Goal: Answer question/provide support

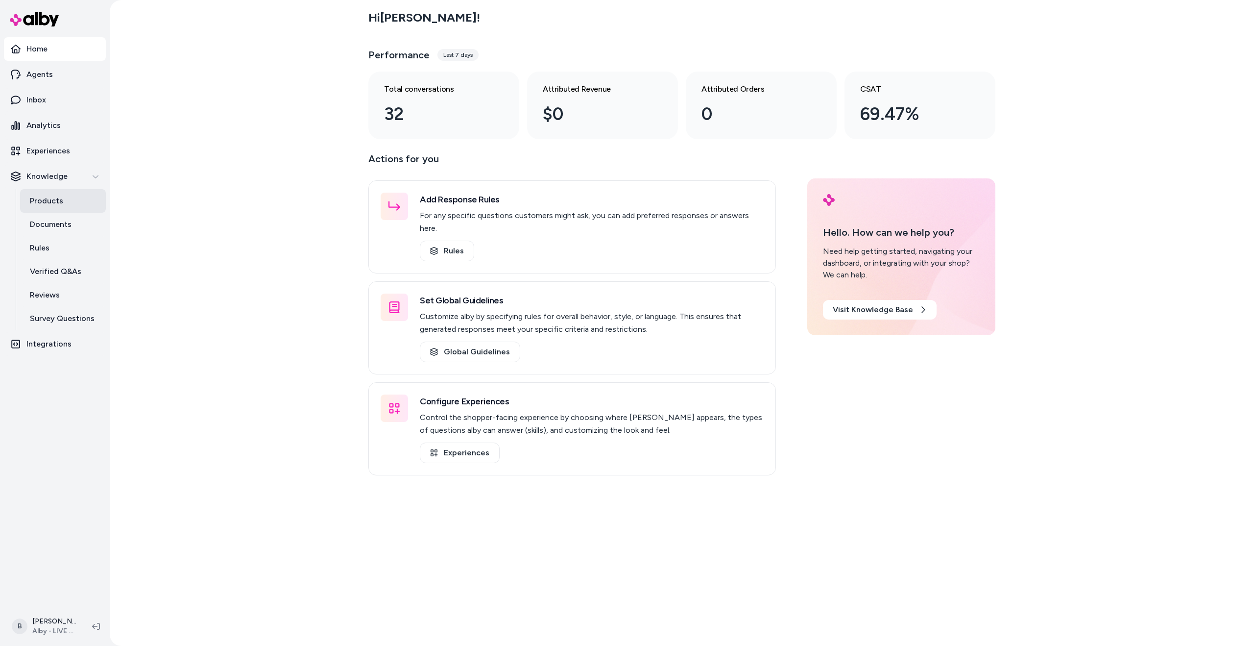
click at [78, 192] on link "Products" at bounding box center [63, 201] width 86 height 24
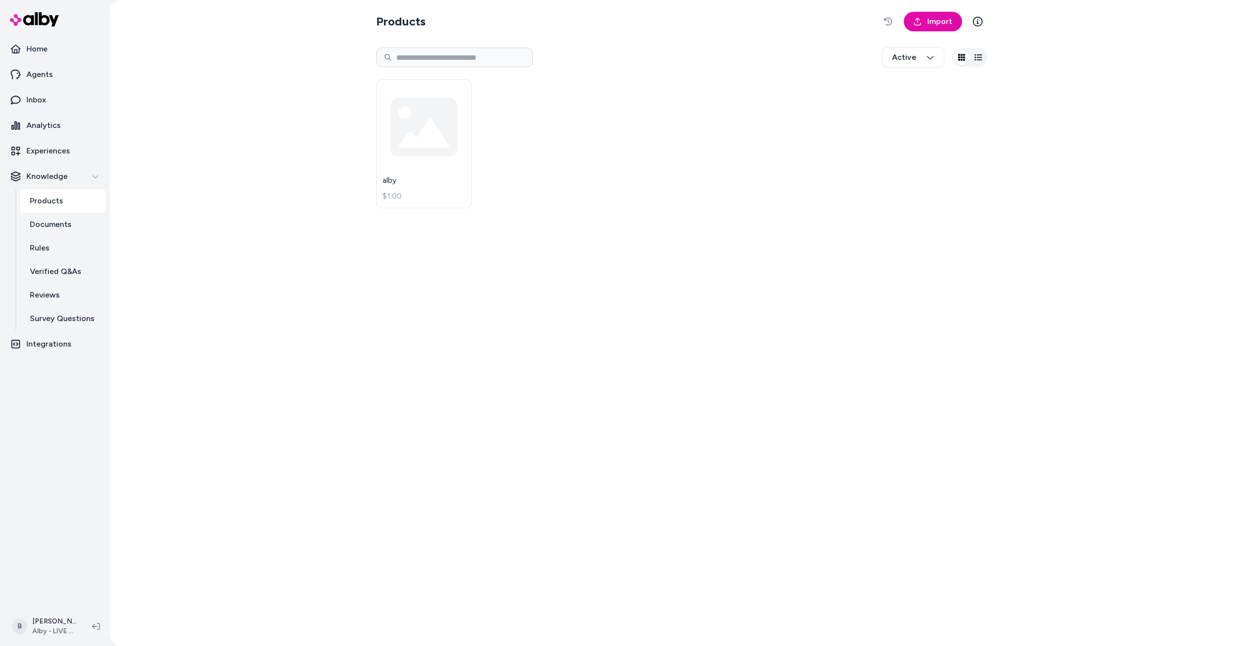
click at [412, 336] on div "Products Import Active alby $1.00" at bounding box center [681, 323] width 627 height 646
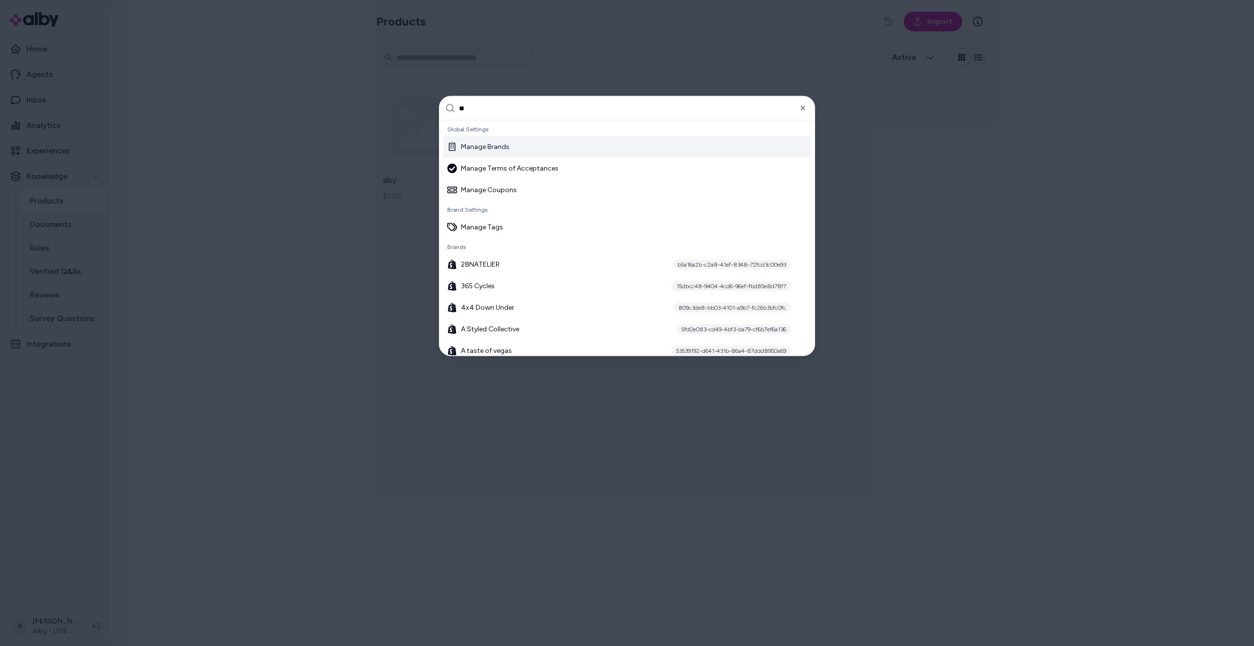
type input "***"
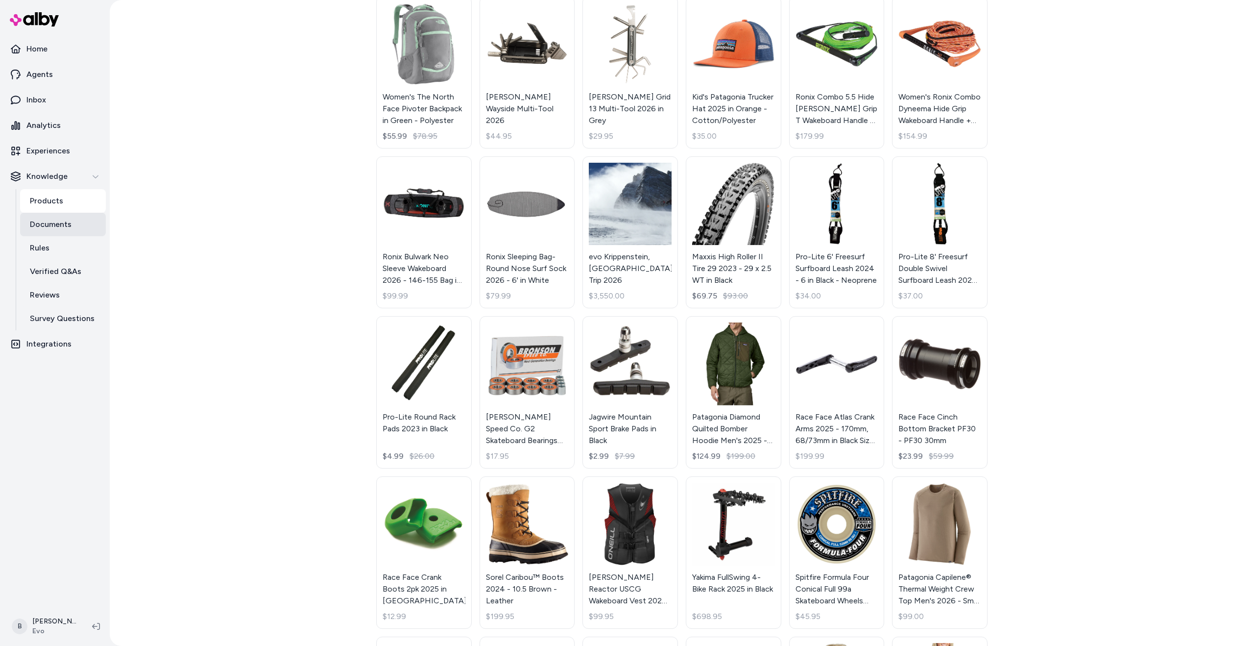
scroll to position [83, 0]
click at [73, 276] on p "Verified Q&As" at bounding box center [55, 272] width 51 height 12
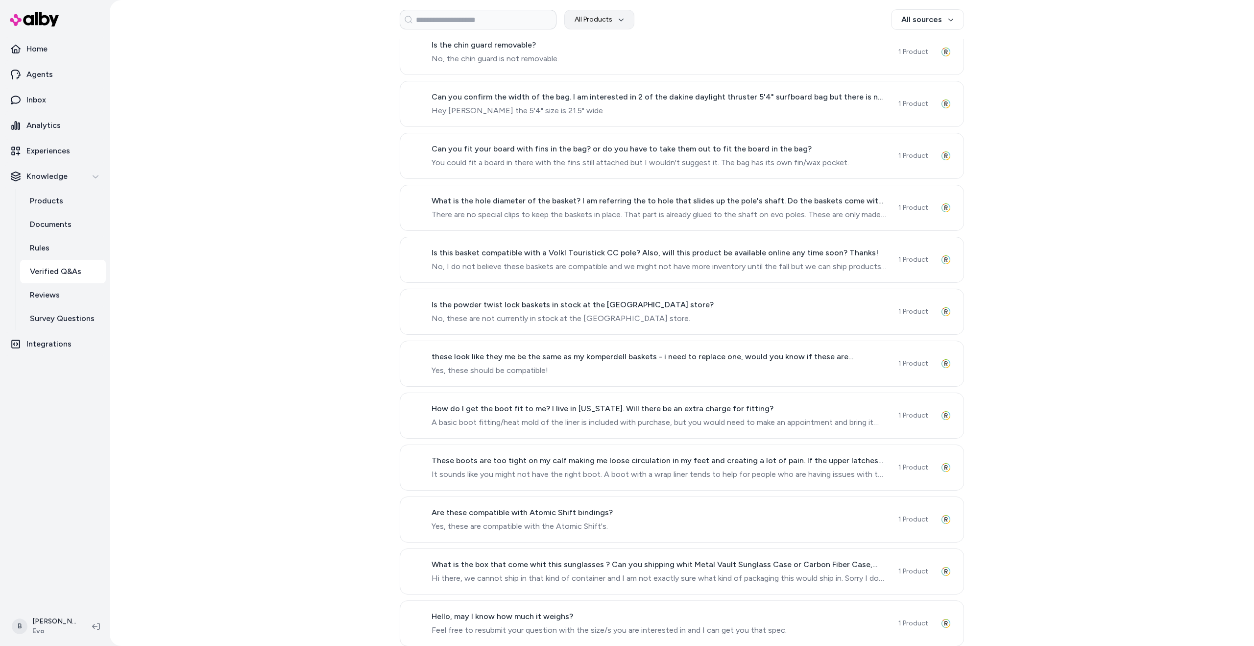
scroll to position [209, 0]
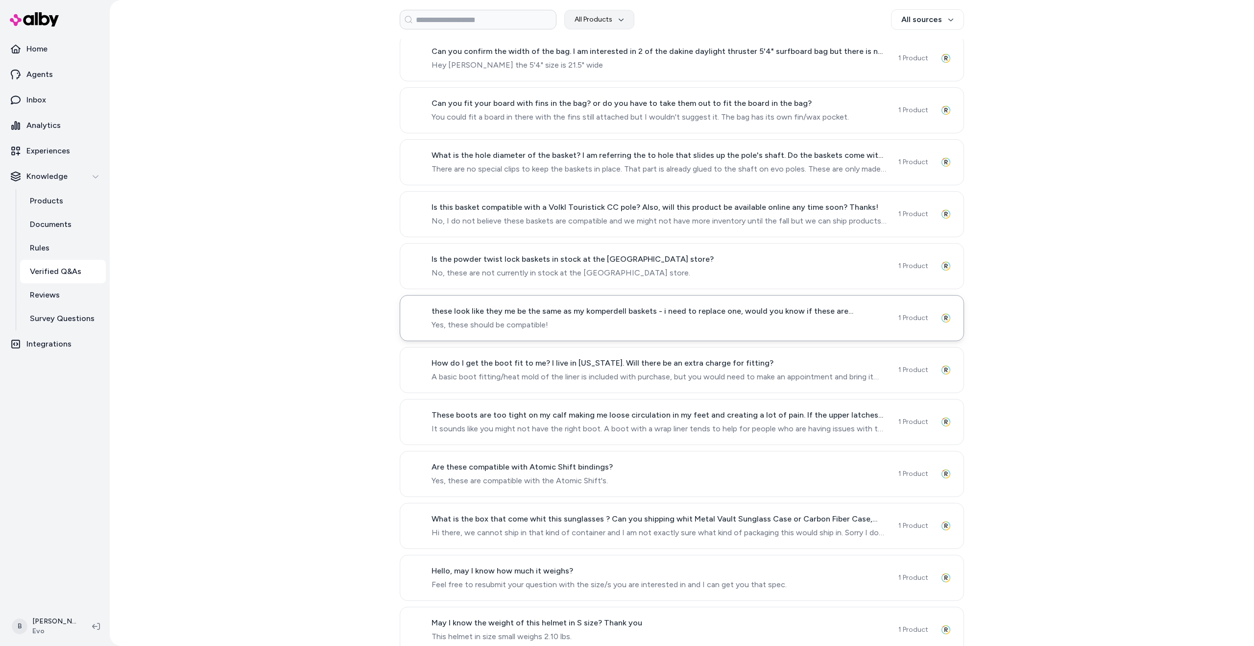
click at [511, 329] on span "Yes, these should be compatible!" at bounding box center [659, 325] width 455 height 12
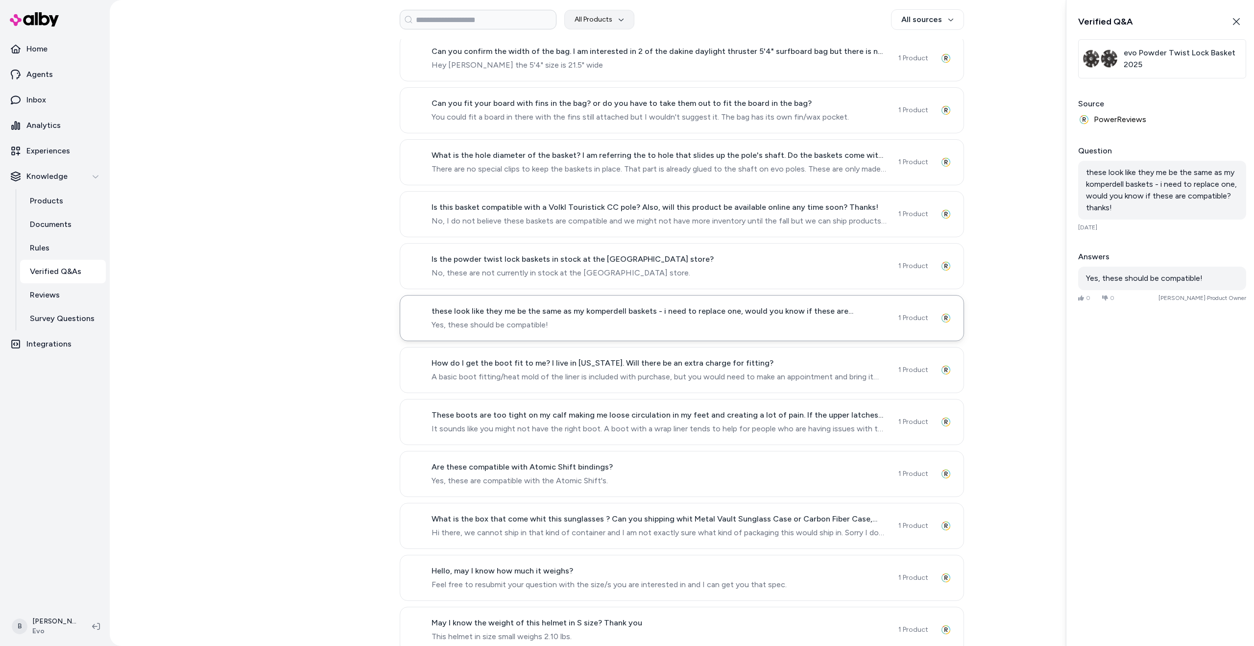
scroll to position [381, 0]
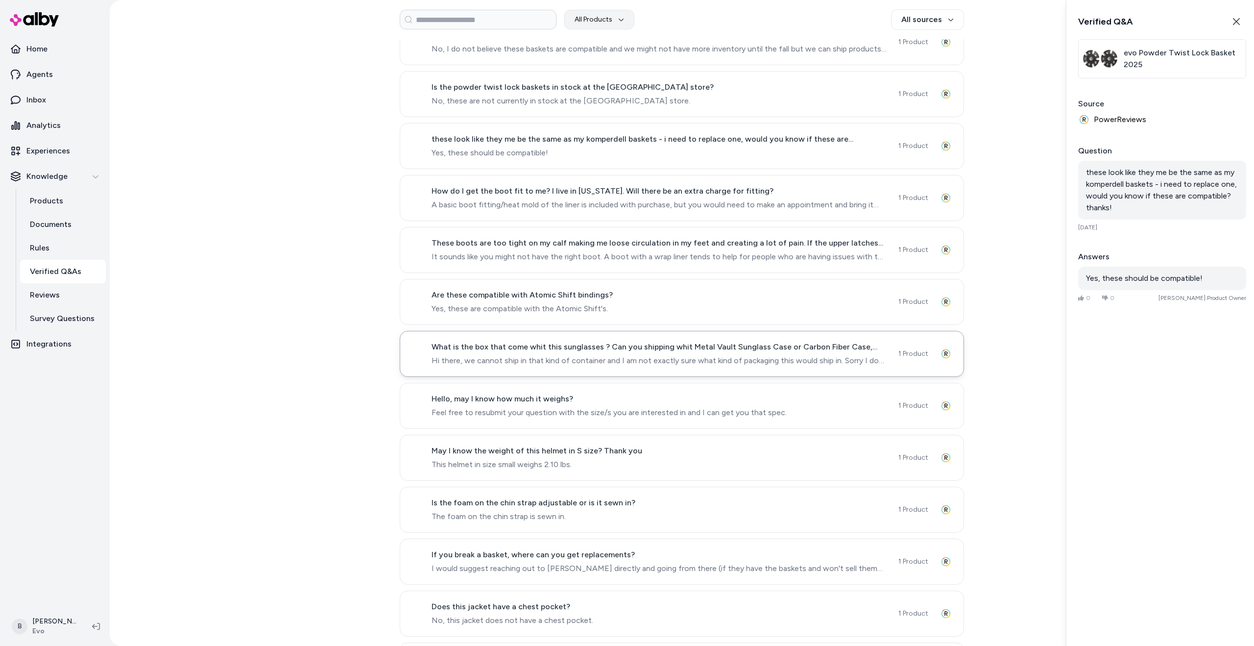
click at [608, 362] on span "Hi there, we cannot ship in that kind of container and I am not exactly sure wh…" at bounding box center [659, 361] width 455 height 12
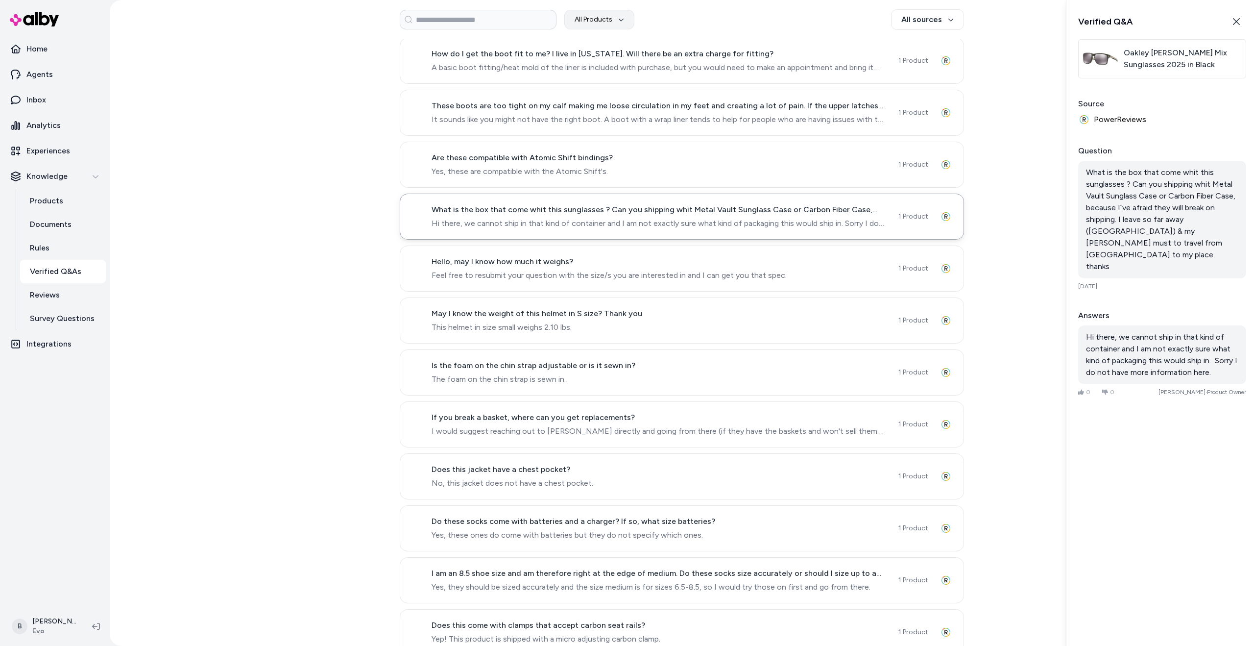
scroll to position [599, 0]
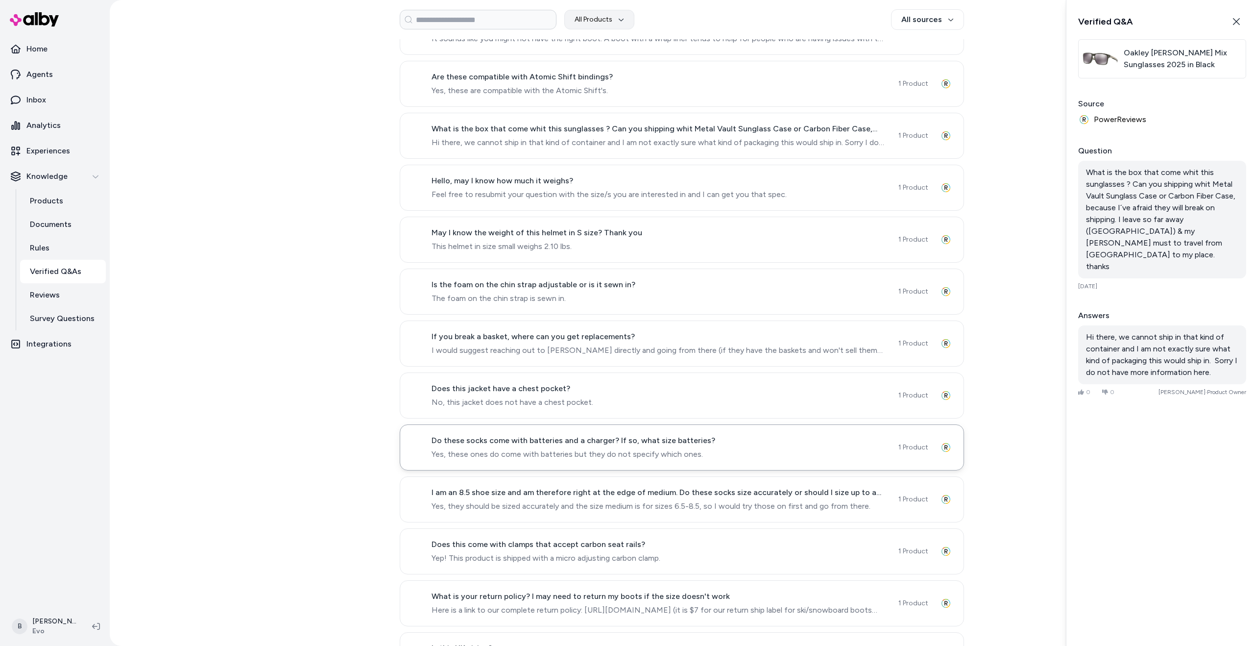
click at [599, 448] on span "Yes, these ones do come with batteries but they do not specify which ones." at bounding box center [659, 454] width 455 height 12
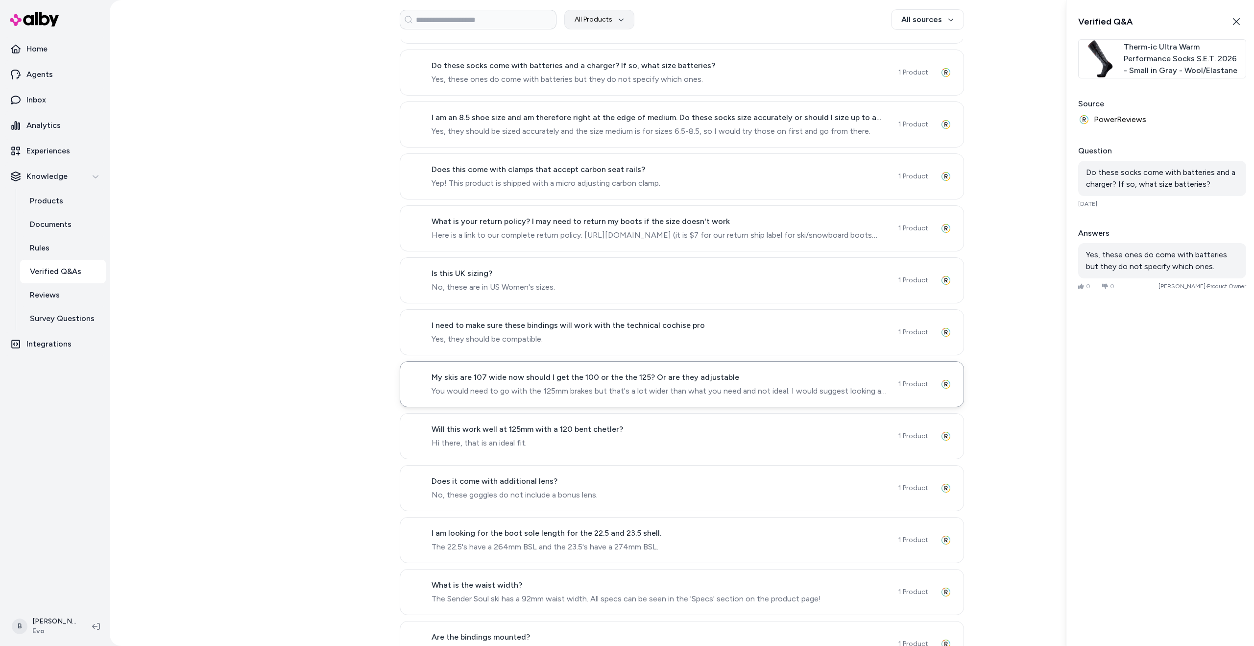
scroll to position [1088, 0]
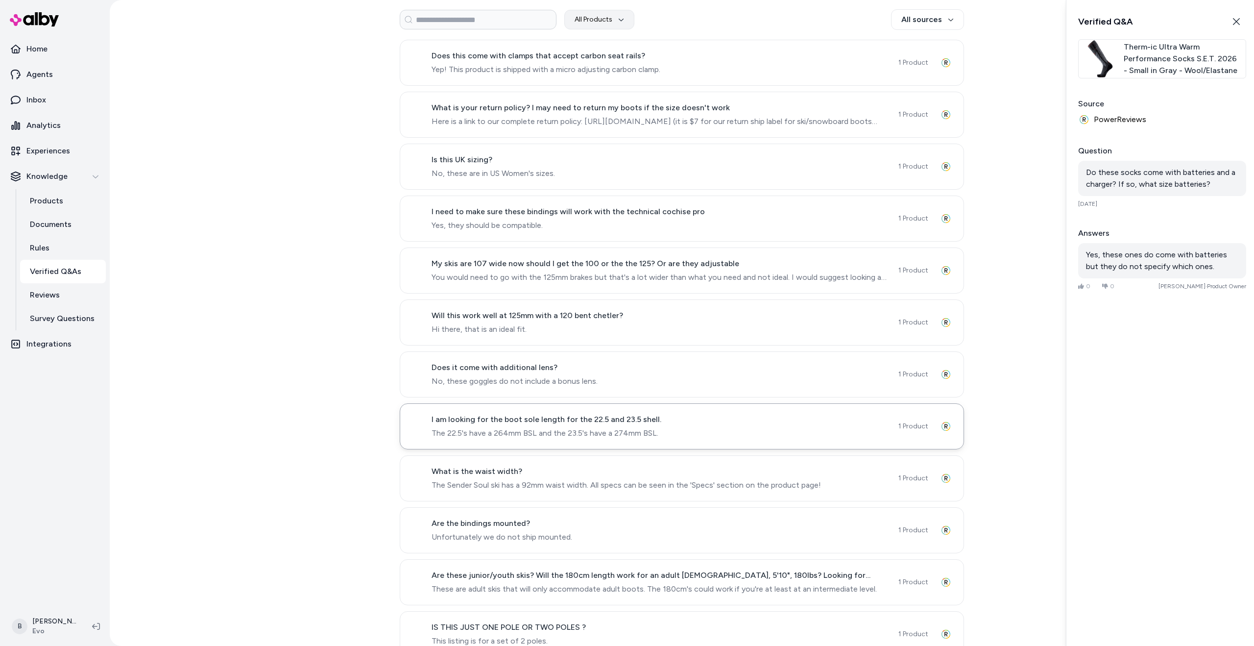
click at [649, 409] on div "I am looking for the boot sole length for the 22.5 and 23.5 shell. The 22.5's h…" at bounding box center [682, 426] width 564 height 46
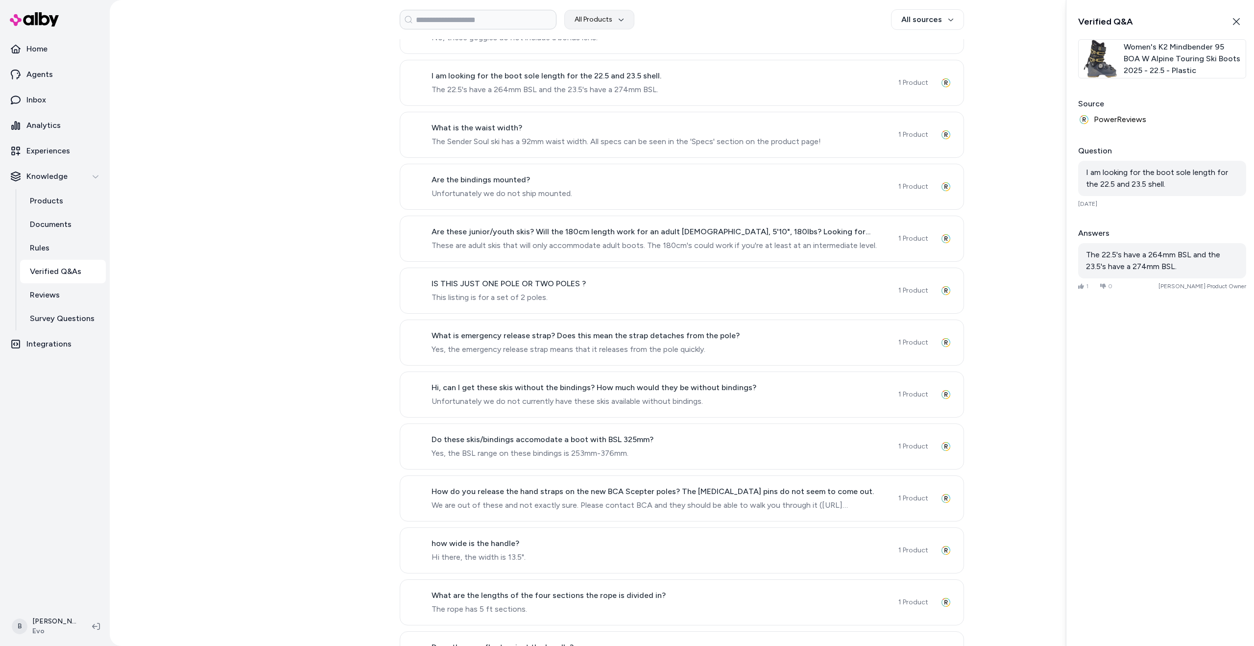
scroll to position [1487, 0]
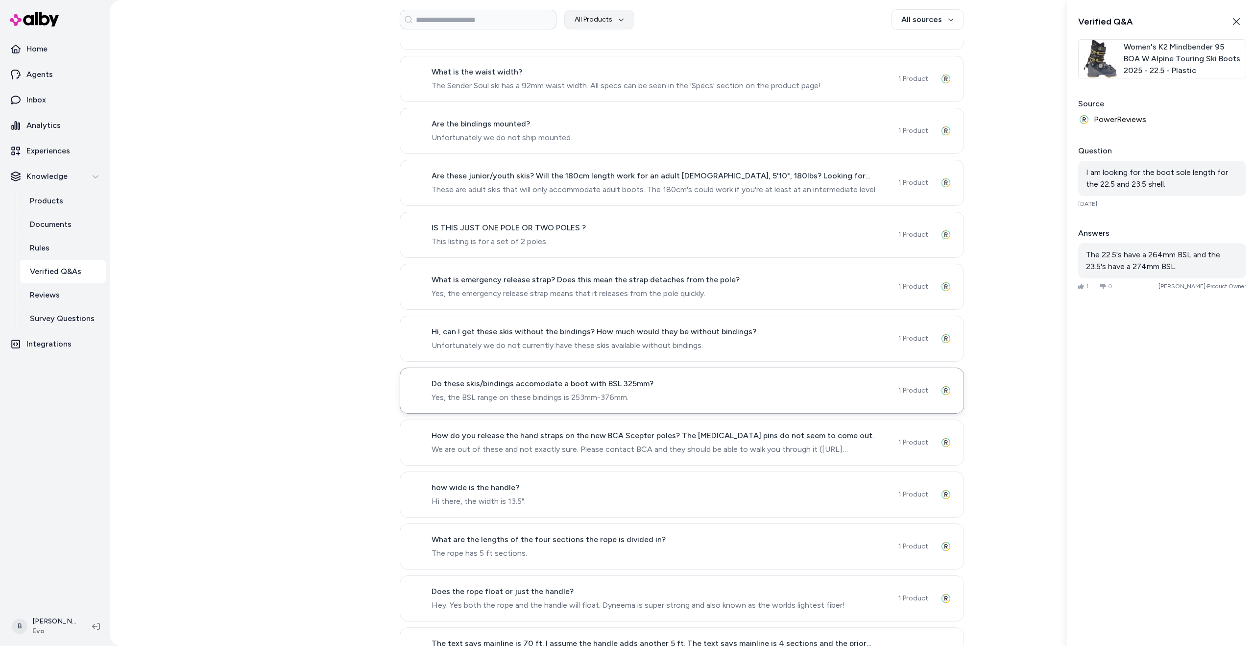
click at [621, 393] on span "Yes, the BSL range on these bindings is 253mm-376mm." at bounding box center [659, 397] width 455 height 12
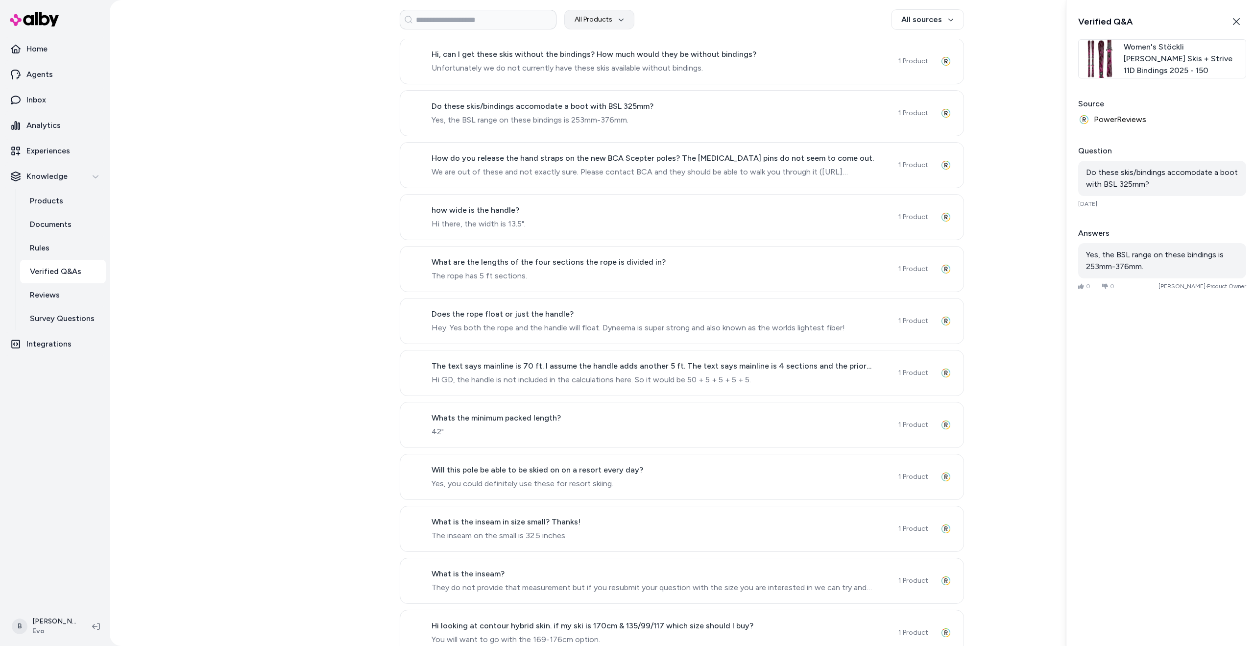
scroll to position [1933, 0]
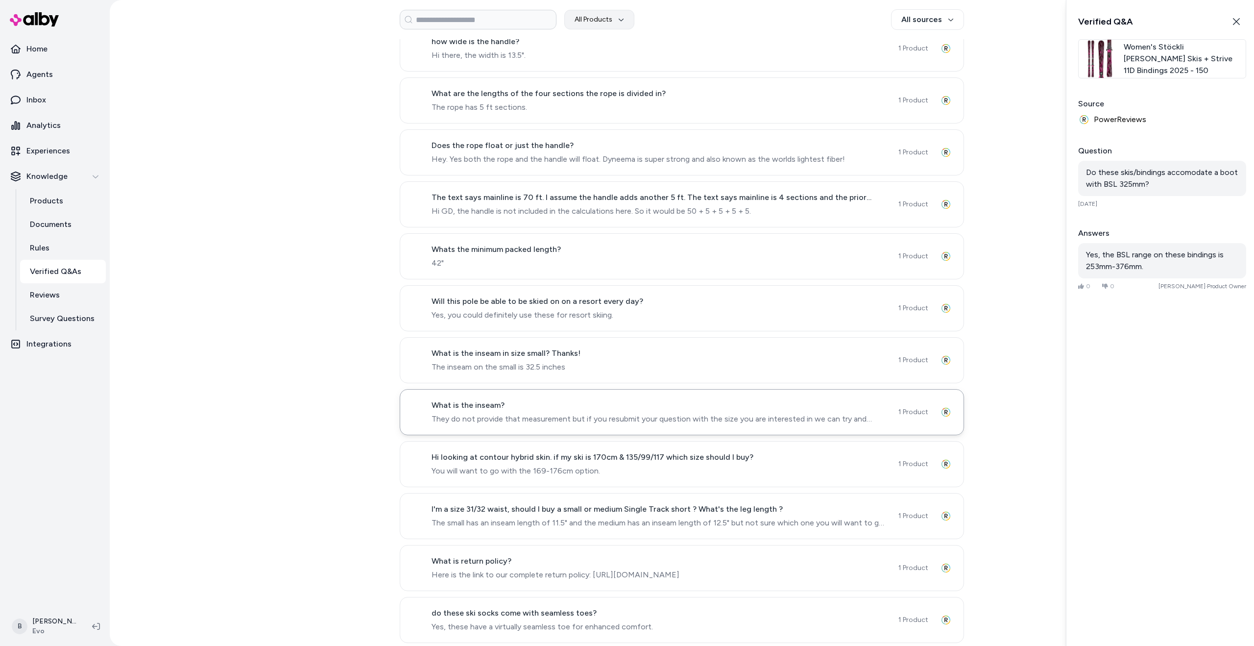
click at [596, 421] on span "They do not provide that measurement but if you resubmit your question with the…" at bounding box center [659, 419] width 455 height 12
